Goal: Information Seeking & Learning: Learn about a topic

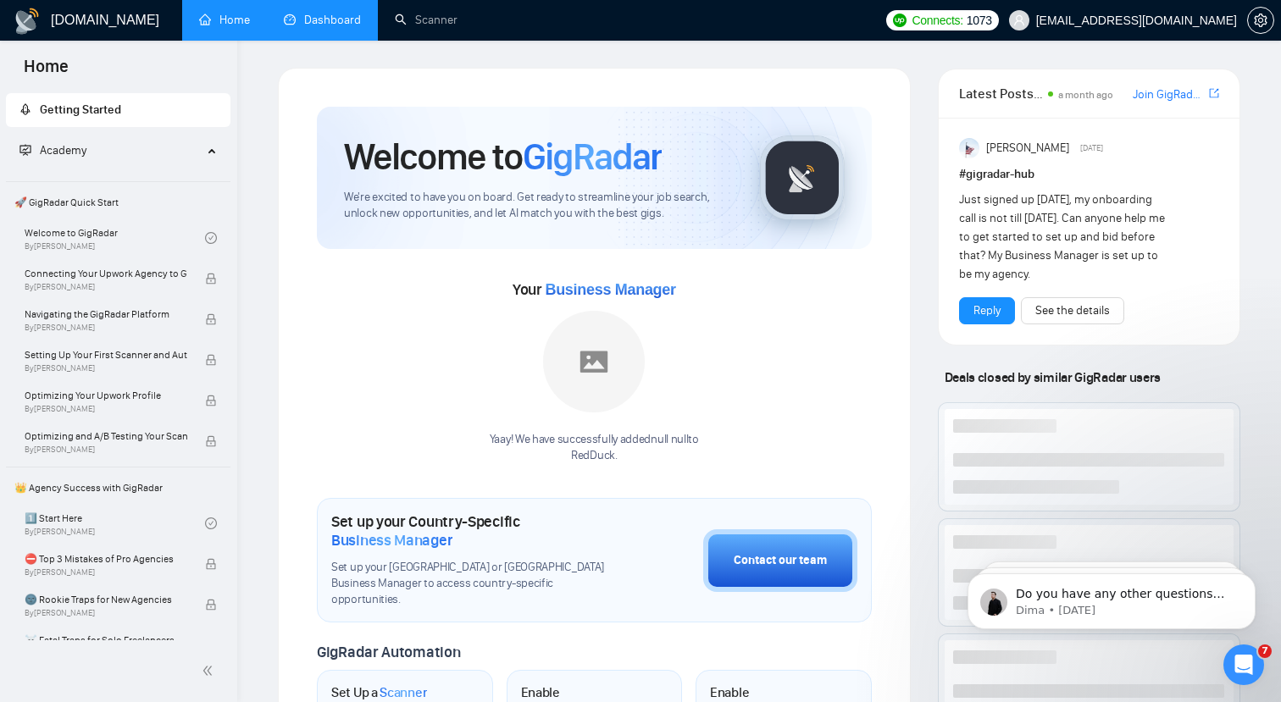
click at [324, 16] on link "Dashboard" at bounding box center [322, 20] width 77 height 14
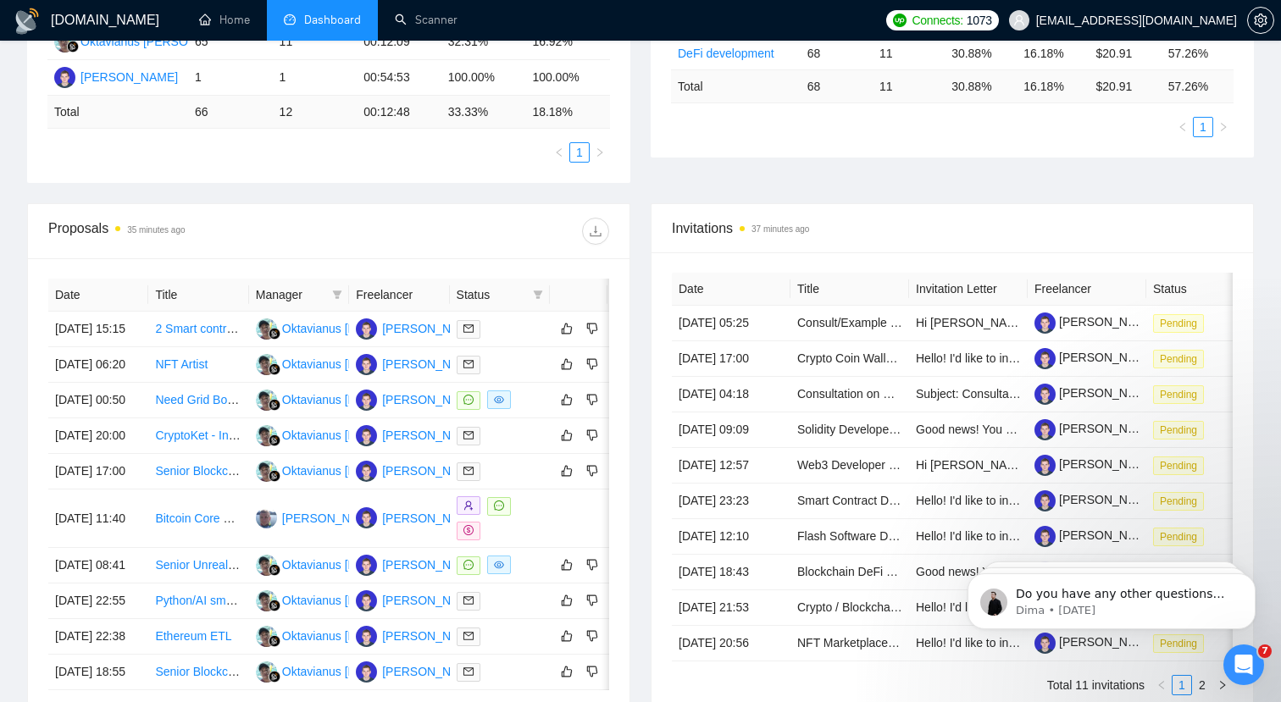
scroll to position [400, 0]
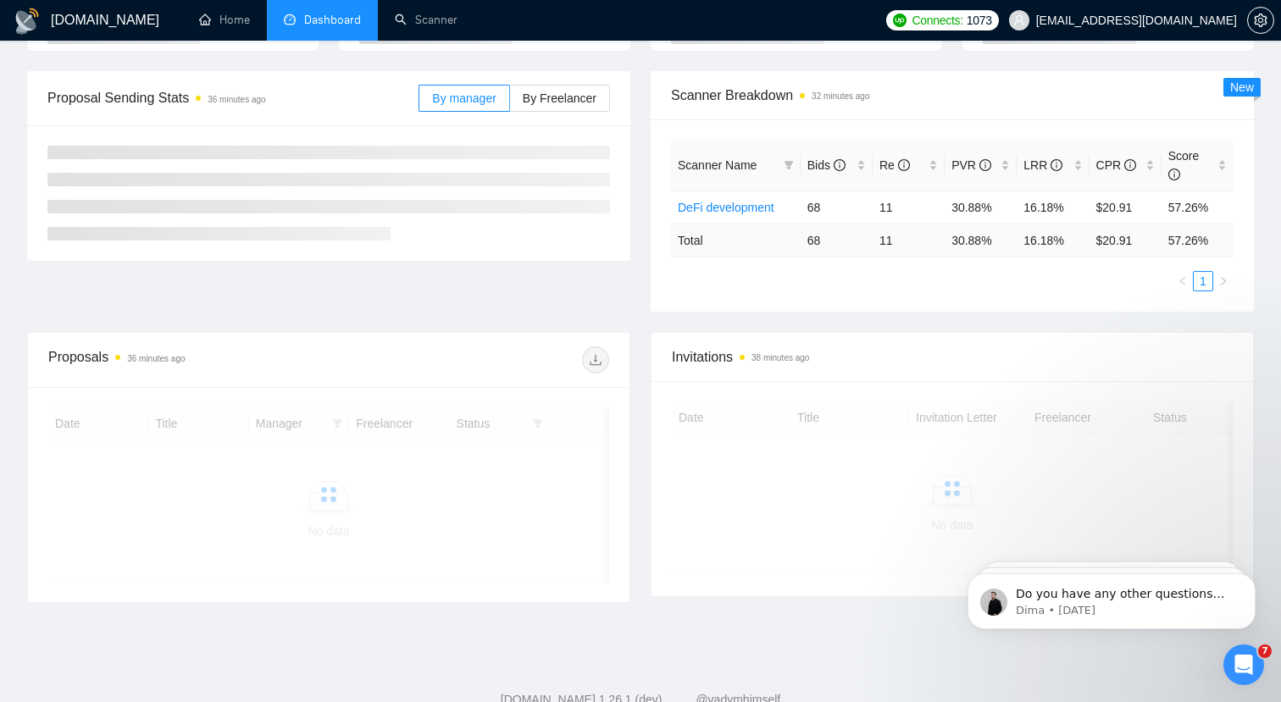
scroll to position [226, 0]
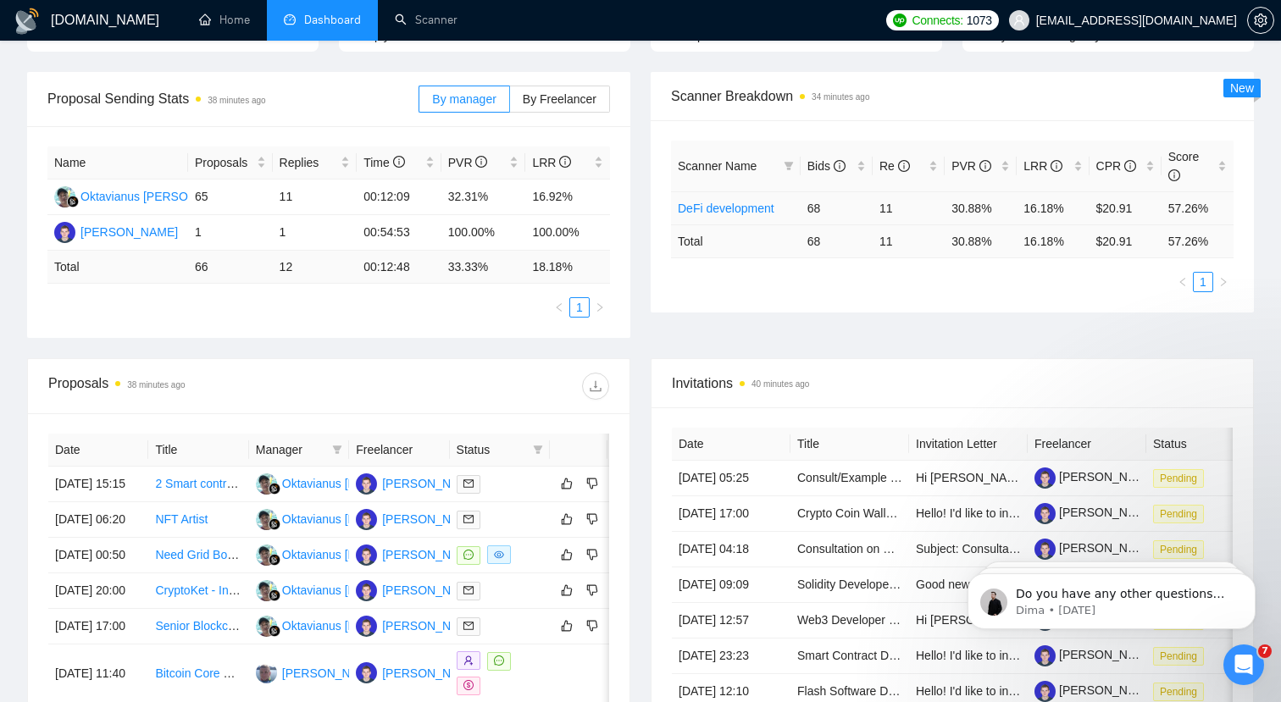
click at [751, 206] on link "DeFi development" at bounding box center [726, 209] width 97 height 14
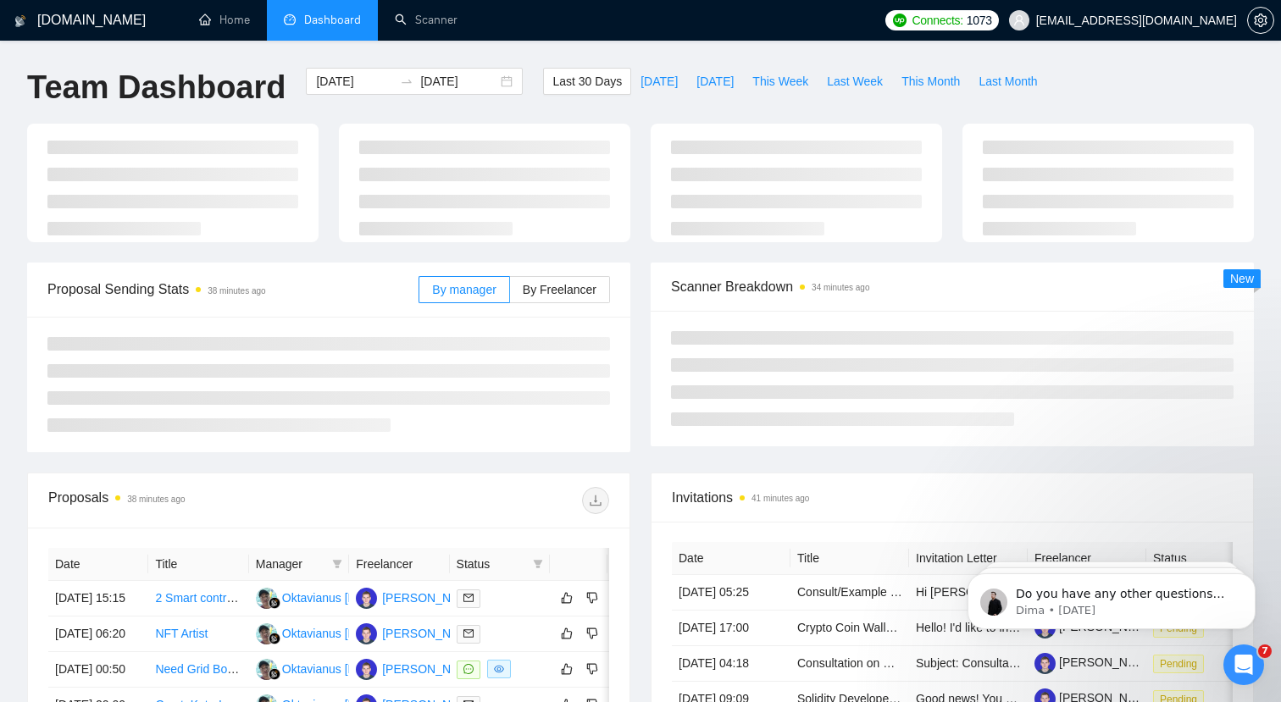
scroll to position [226, 0]
